Goal: Transaction & Acquisition: Purchase product/service

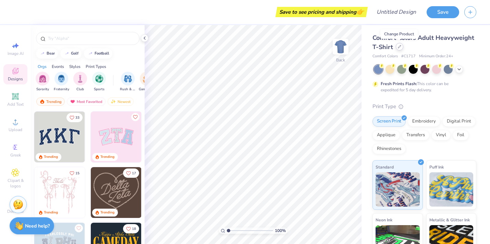
click at [401, 48] on icon at bounding box center [399, 46] width 3 height 3
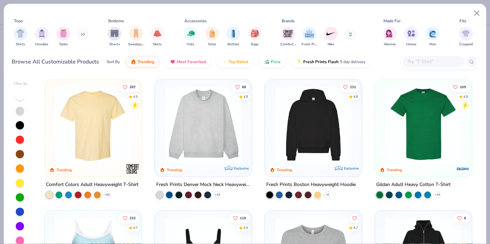
click at [217, 156] on img at bounding box center [203, 124] width 83 height 76
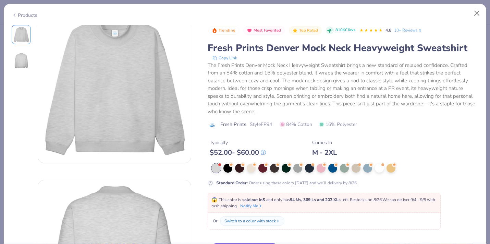
scroll to position [15, 0]
click at [295, 167] on div at bounding box center [297, 167] width 9 height 9
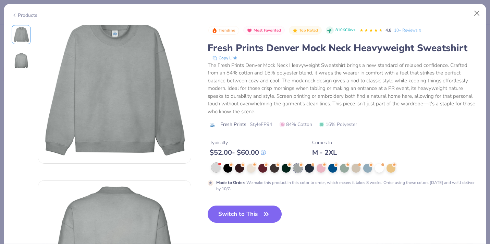
click at [216, 168] on div at bounding box center [216, 167] width 9 height 9
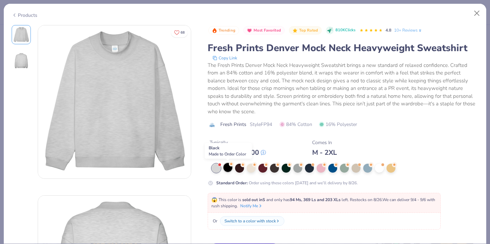
click at [230, 169] on div at bounding box center [227, 167] width 9 height 9
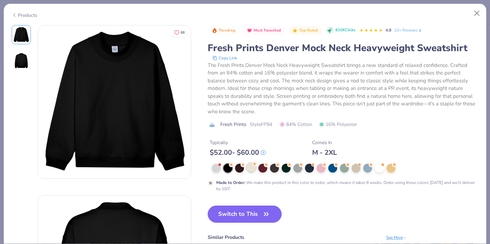
click at [249, 168] on div at bounding box center [251, 167] width 9 height 9
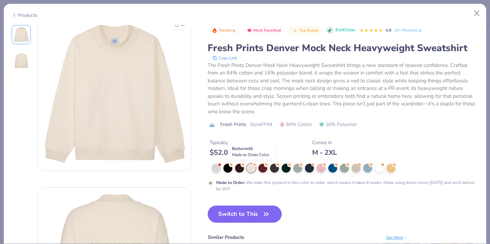
scroll to position [7, 0]
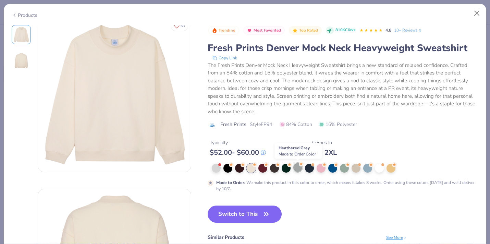
click at [298, 168] on div at bounding box center [297, 167] width 9 height 9
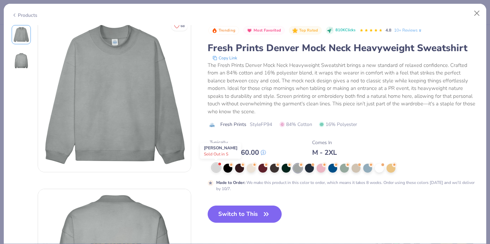
click at [218, 168] on div at bounding box center [216, 167] width 9 height 9
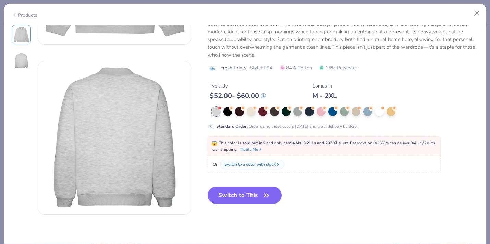
scroll to position [133, 0]
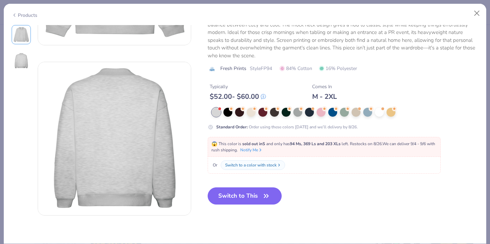
click at [252, 166] on div "Switch to a color with stock" at bounding box center [250, 165] width 51 height 6
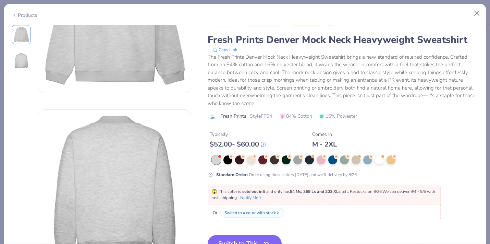
scroll to position [86, 0]
click at [298, 161] on div at bounding box center [297, 159] width 9 height 9
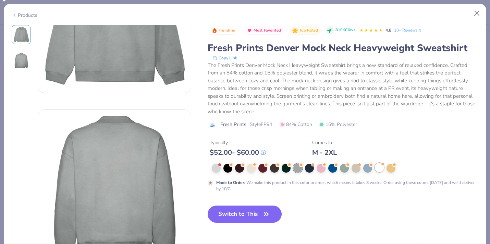
click at [377, 168] on div at bounding box center [379, 167] width 9 height 9
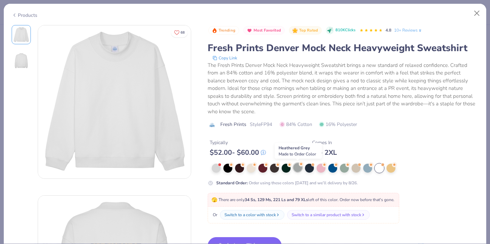
click at [299, 171] on div at bounding box center [297, 167] width 9 height 9
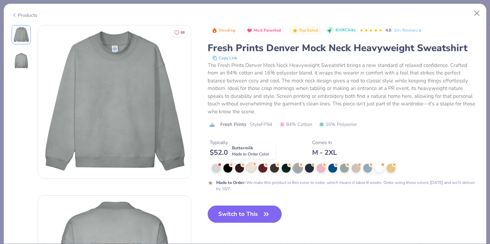
click at [249, 170] on div at bounding box center [251, 167] width 9 height 9
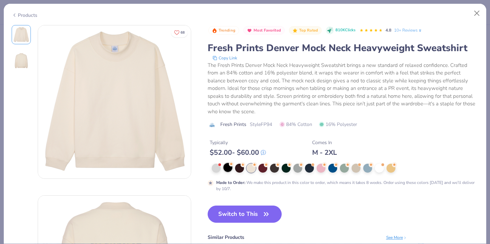
click at [225, 169] on div at bounding box center [227, 167] width 9 height 9
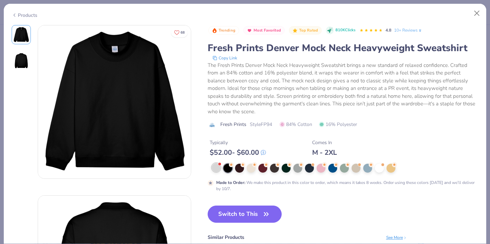
click at [217, 169] on div at bounding box center [216, 167] width 9 height 9
